Goal: Task Accomplishment & Management: Use online tool/utility

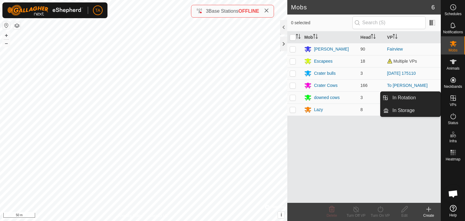
click at [458, 101] on es-virtualpaddocks-svg-icon at bounding box center [453, 98] width 11 height 10
click at [459, 101] on div "VPs" at bounding box center [454, 100] width 24 height 18
click at [455, 101] on icon at bounding box center [453, 97] width 5 height 5
click at [452, 104] on span "VPs" at bounding box center [453, 105] width 7 height 4
click at [416, 92] on link "In Rotation" at bounding box center [415, 98] width 52 height 12
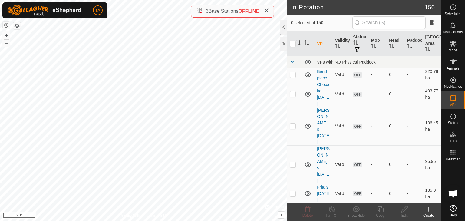
click at [429, 213] on div "Create" at bounding box center [429, 215] width 24 height 5
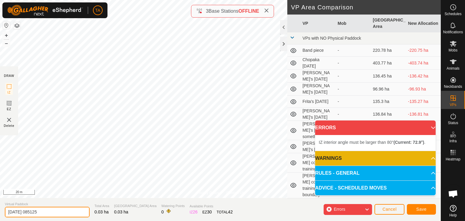
drag, startPoint x: 48, startPoint y: 215, endPoint x: 0, endPoint y: 207, distance: 49.2
click at [0, 207] on section "Virtual Paddock [DATE] 085125 Total Area 0.03 ha Grazing Area 0.03 ha Watering …" at bounding box center [220, 209] width 441 height 23
type input "Demonstration"
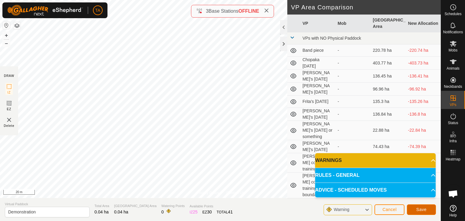
click at [430, 211] on button "Save" at bounding box center [421, 210] width 29 height 11
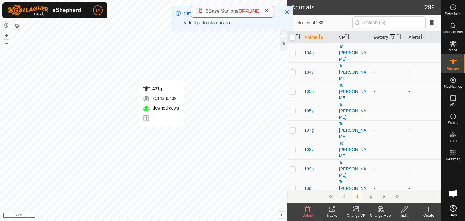
click at [353, 212] on icon at bounding box center [357, 209] width 8 height 7
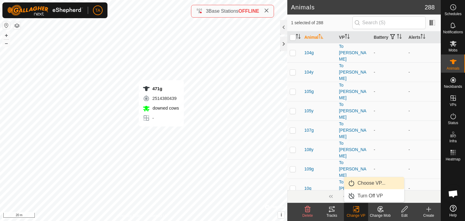
click at [369, 186] on link "Choose VP..." at bounding box center [375, 183] width 60 height 12
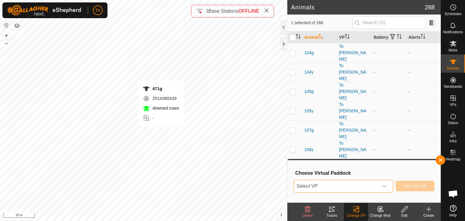
click at [356, 190] on span "Select VP" at bounding box center [336, 186] width 85 height 12
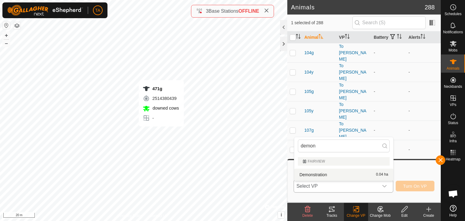
type input "demon"
click at [343, 174] on li "Demonstration 0.04 ha" at bounding box center [344, 175] width 99 height 12
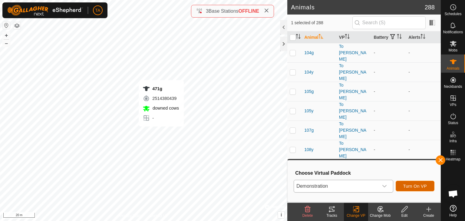
click at [410, 190] on button "Turn On VP" at bounding box center [415, 186] width 39 height 11
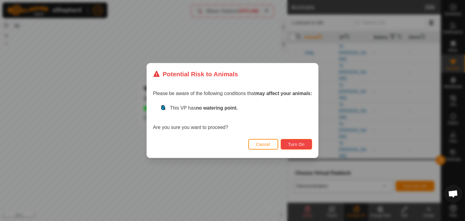
click at [303, 147] on button "Turn On" at bounding box center [297, 144] width 32 height 11
